Goal: Find contact information: Obtain details needed to contact an individual or organization

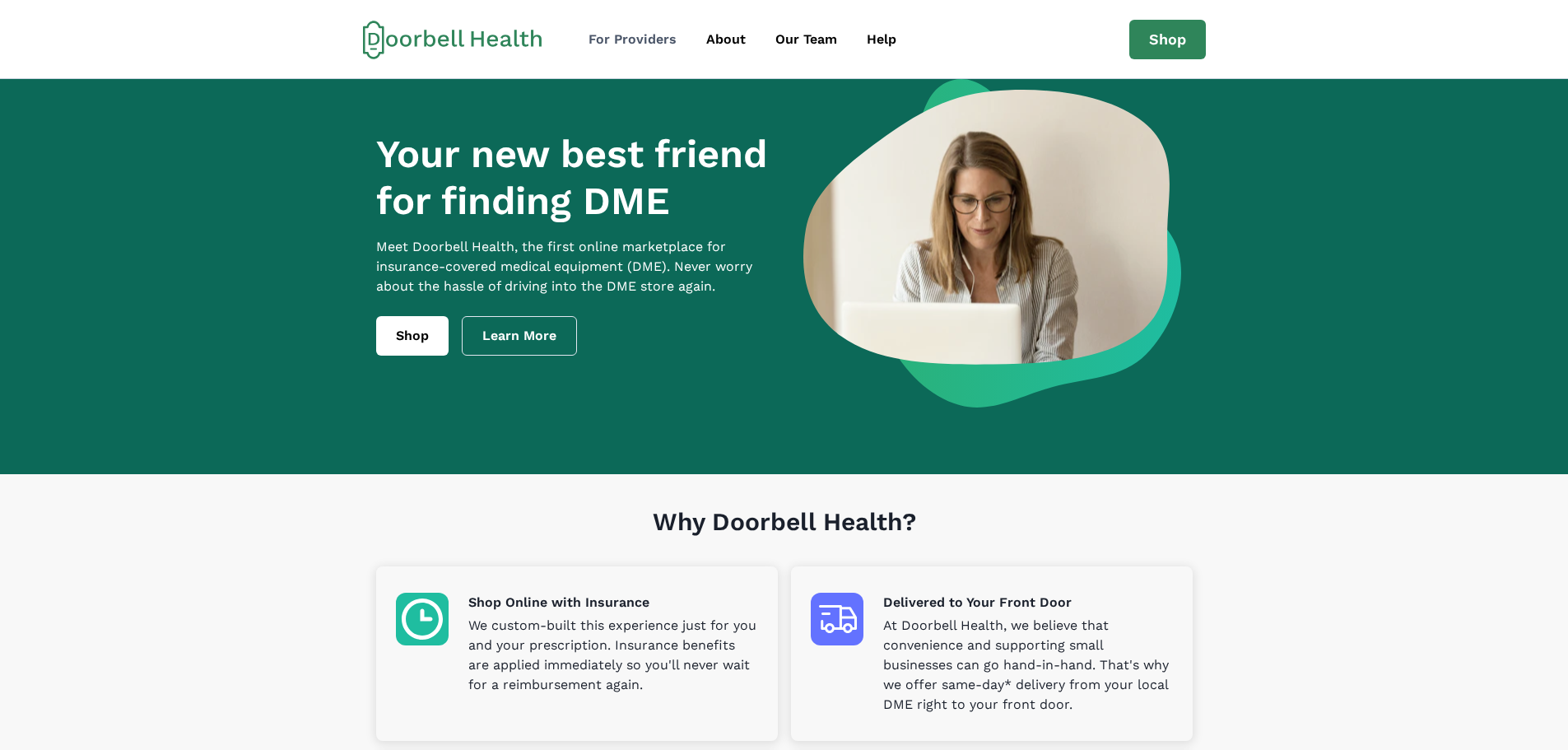
click at [641, 38] on div "For Providers" at bounding box center [633, 39] width 88 height 20
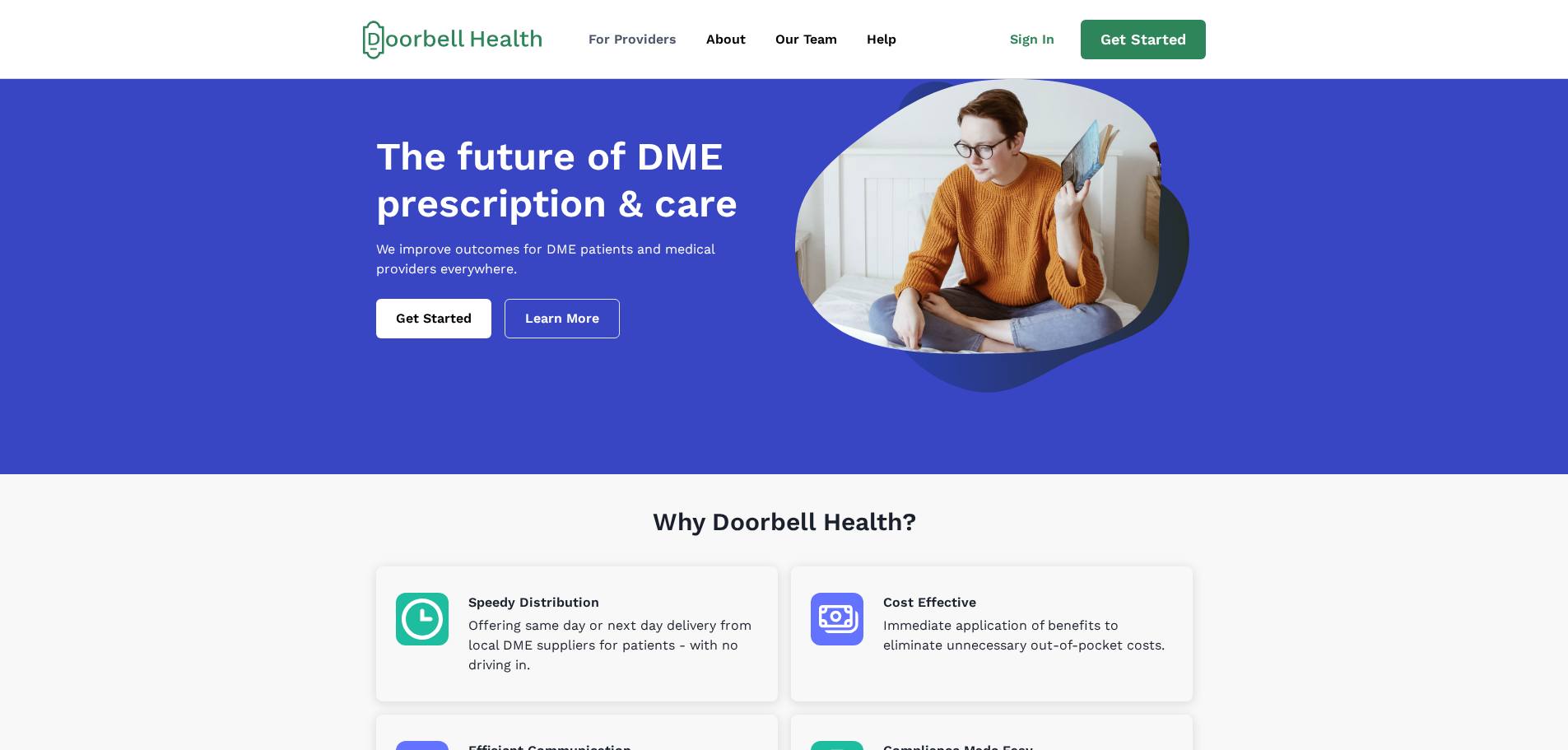
click at [660, 32] on div "For Providers" at bounding box center [633, 39] width 88 height 20
click at [630, 33] on div "For Providers" at bounding box center [633, 39] width 88 height 20
click at [733, 33] on div "About" at bounding box center [726, 39] width 39 height 20
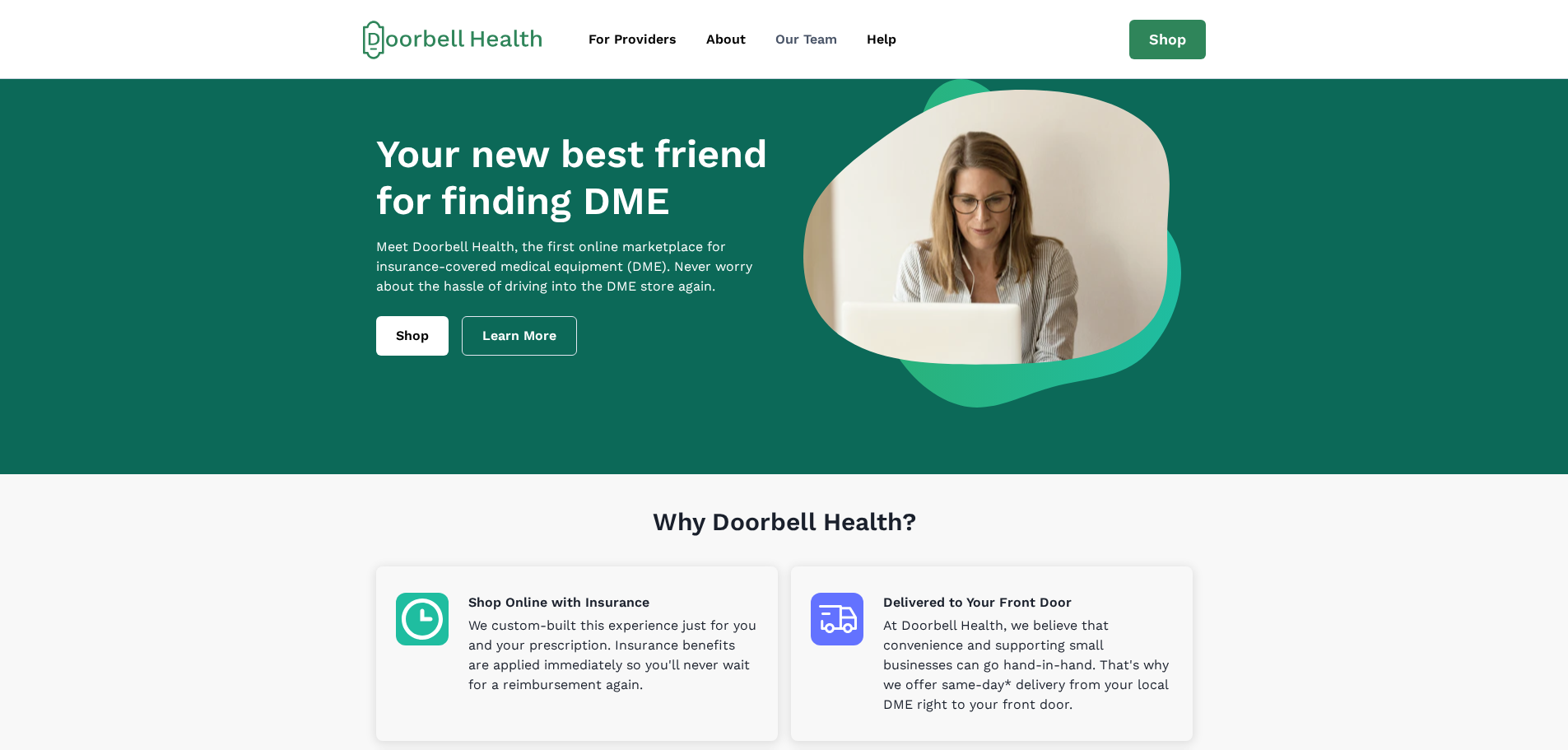
click at [823, 31] on div "Our Team" at bounding box center [806, 39] width 62 height 20
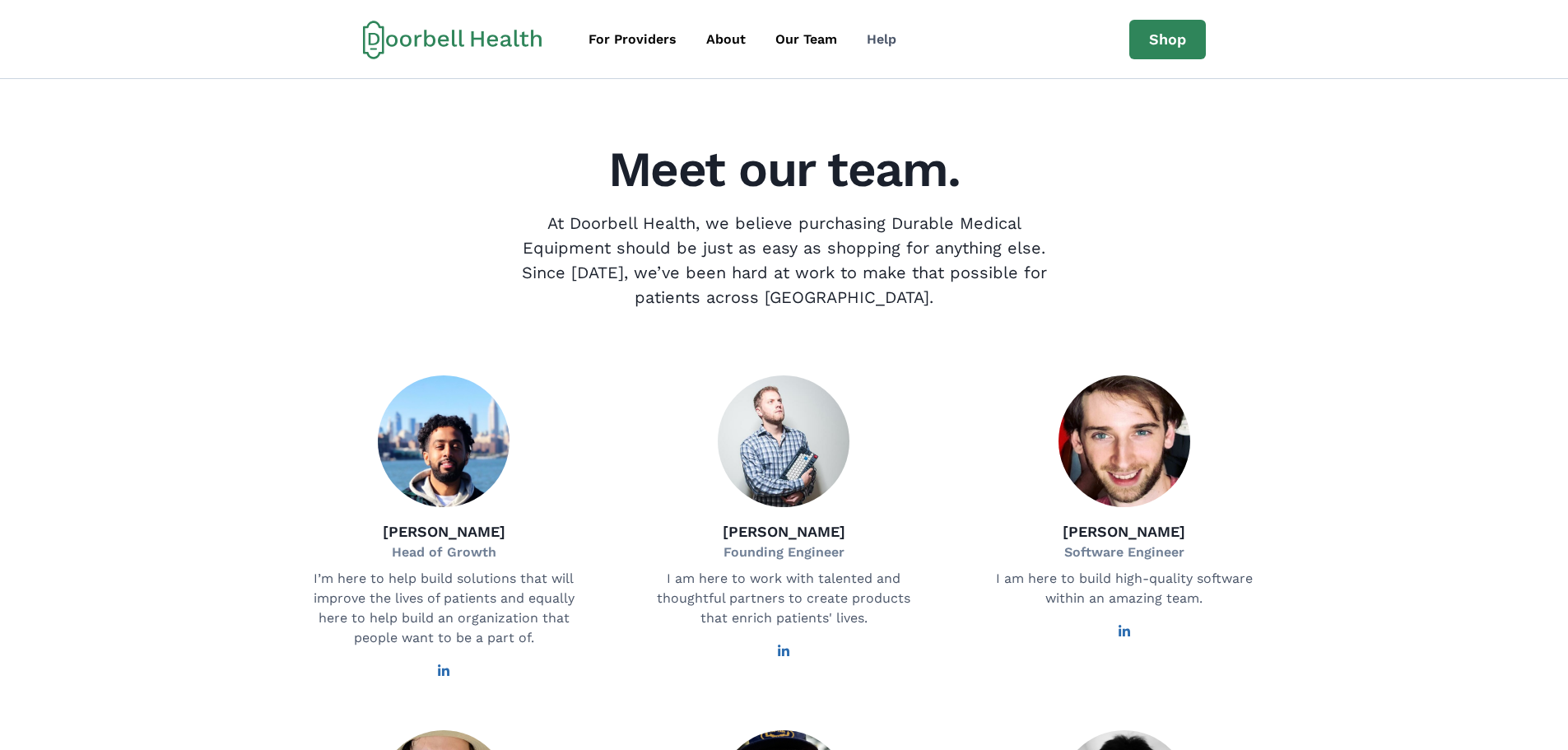
click at [879, 38] on div "Help" at bounding box center [881, 39] width 29 height 20
click at [876, 38] on div "Help" at bounding box center [881, 39] width 29 height 20
click at [869, 34] on div "Help" at bounding box center [881, 39] width 29 height 20
